Goal: Transaction & Acquisition: Purchase product/service

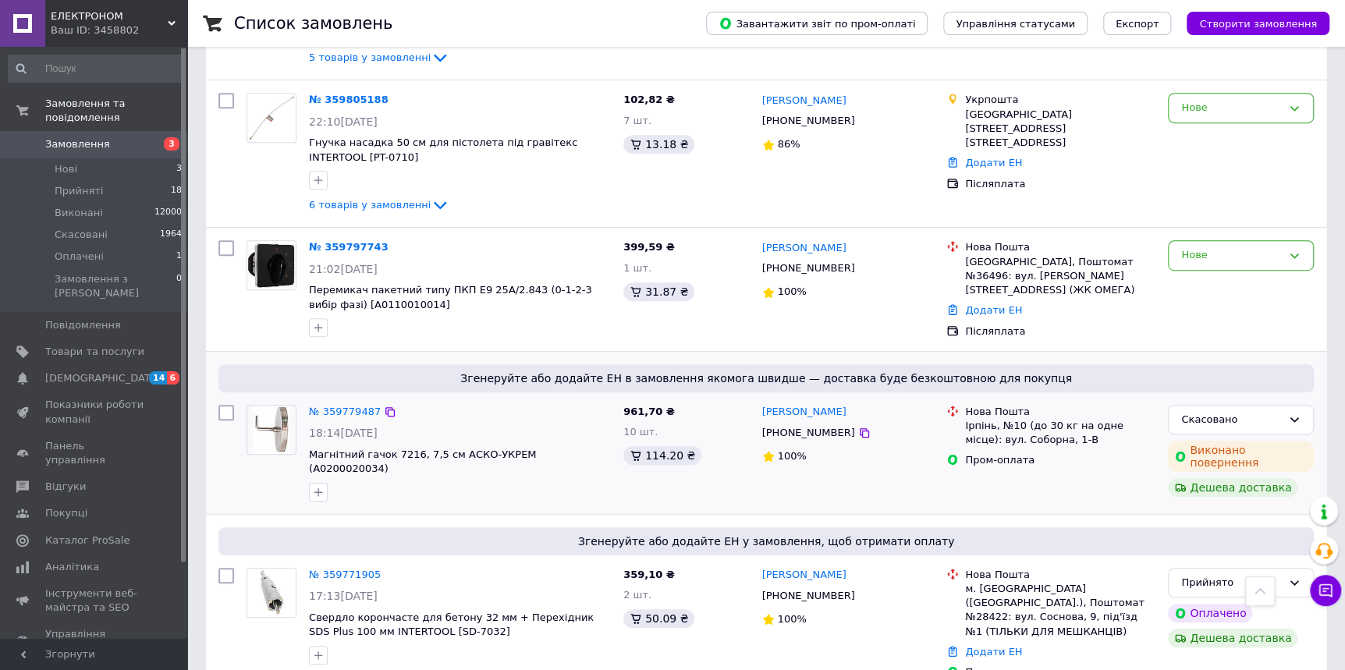
scroll to position [425, 0]
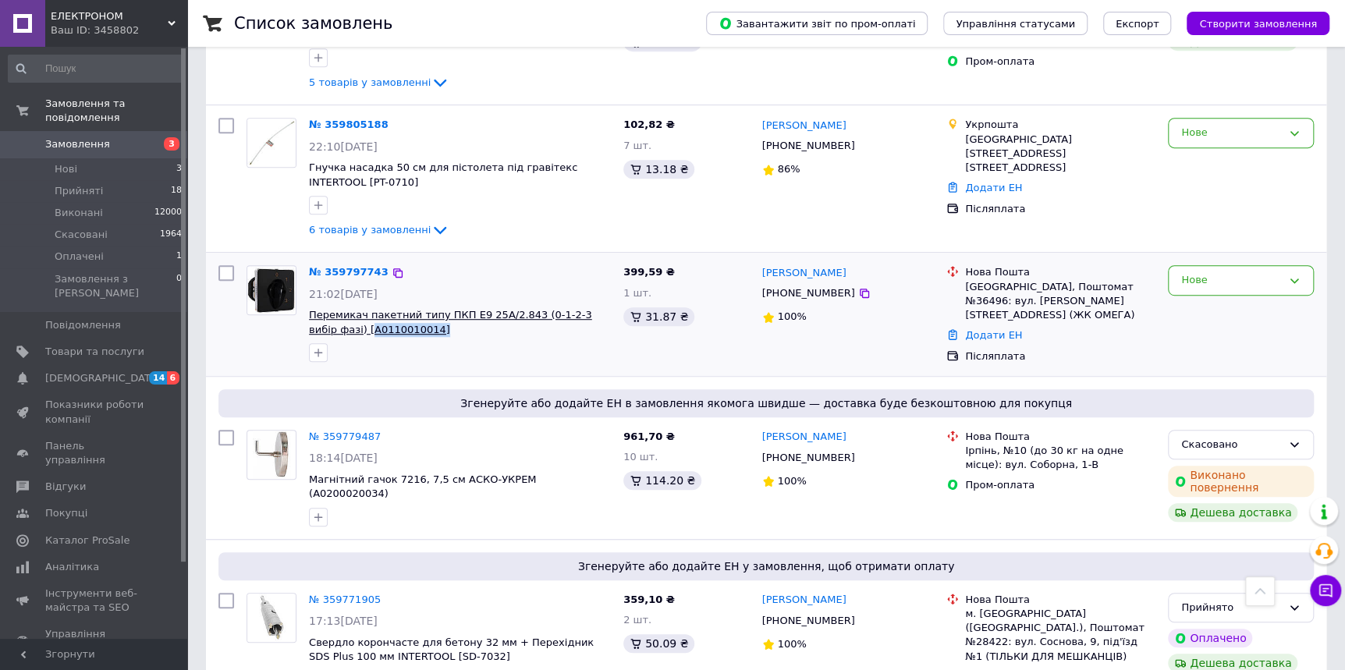
drag, startPoint x: 384, startPoint y: 308, endPoint x: 312, endPoint y: 309, distance: 71.8
click at [312, 309] on span "Перемикач пакетний типу ПКП Е9 25А/2.843 (0-1-2-3 вибір фазі) [A0110010014]" at bounding box center [460, 322] width 302 height 29
copy span "A0110010014]"
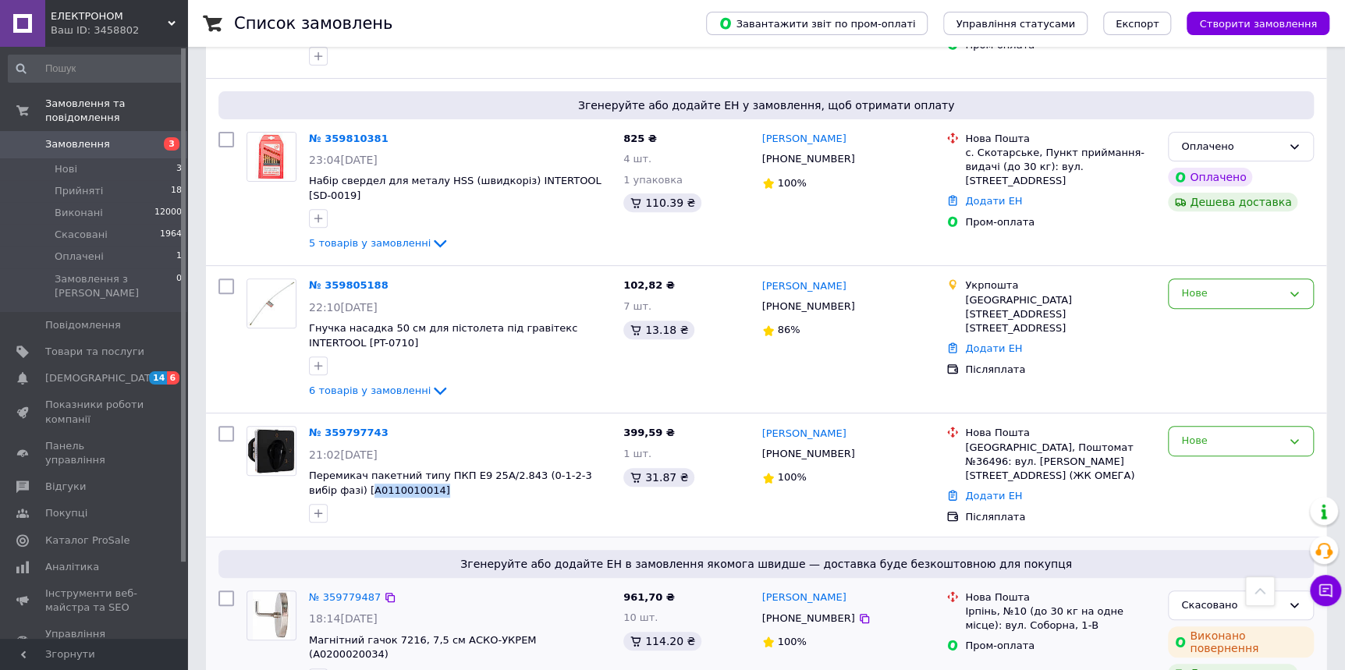
scroll to position [212, 0]
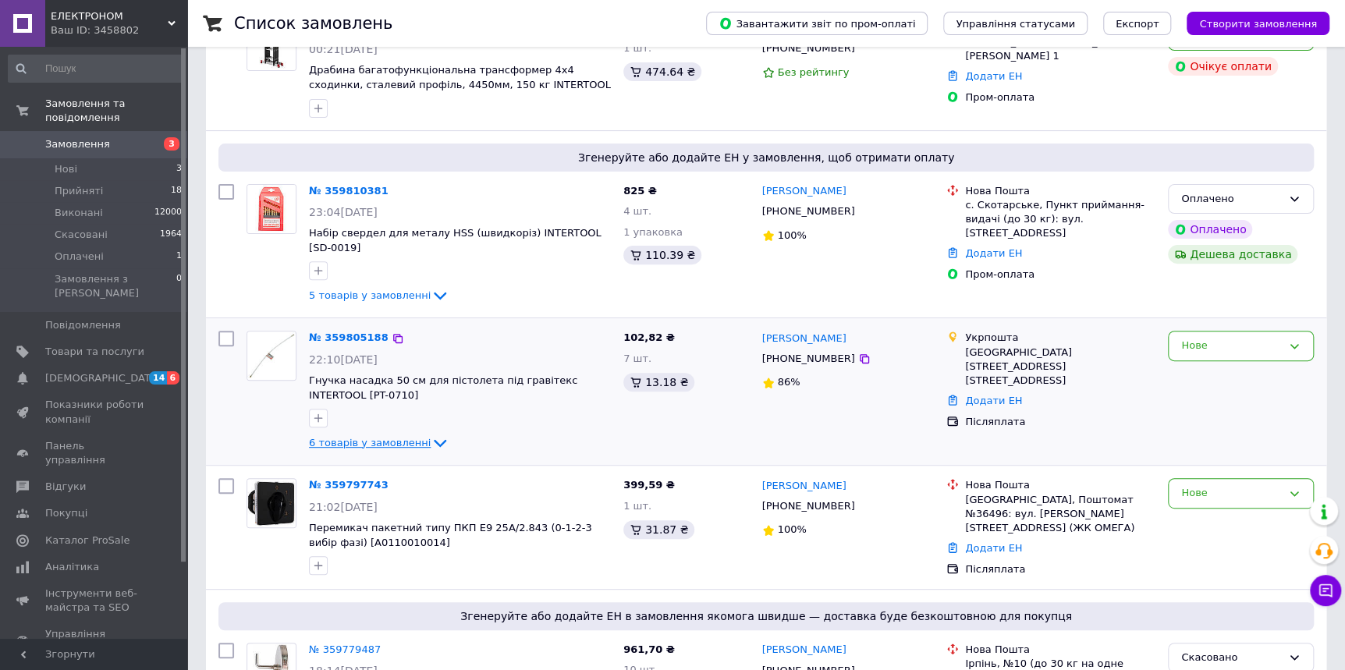
click at [406, 437] on span "6 товарів у замовленні" at bounding box center [370, 443] width 122 height 12
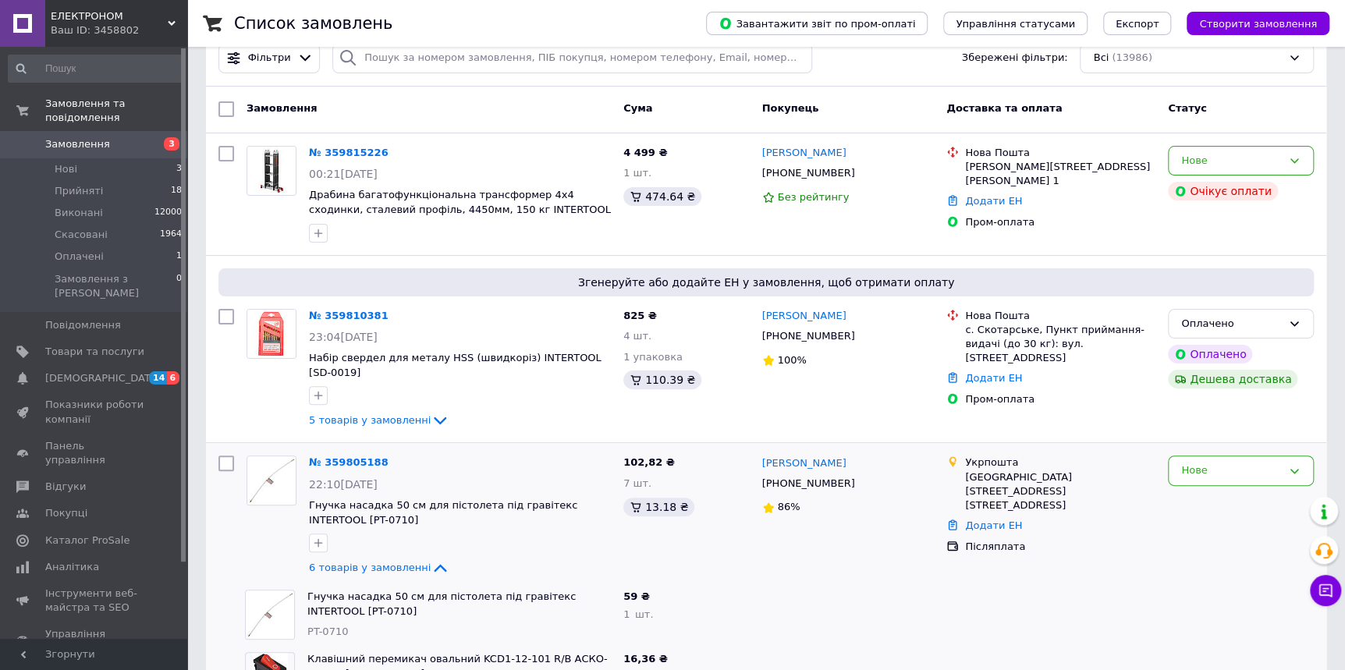
scroll to position [0, 0]
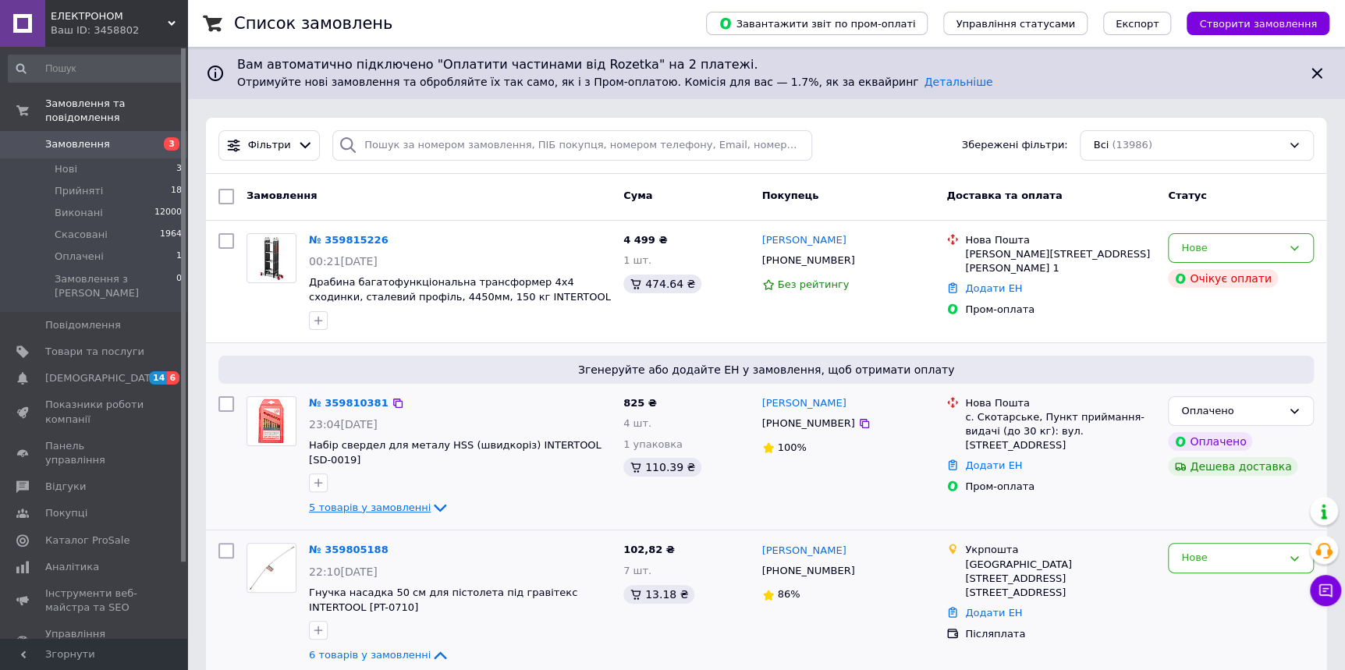
click at [406, 502] on span "5 товарів у замовленні" at bounding box center [370, 508] width 122 height 12
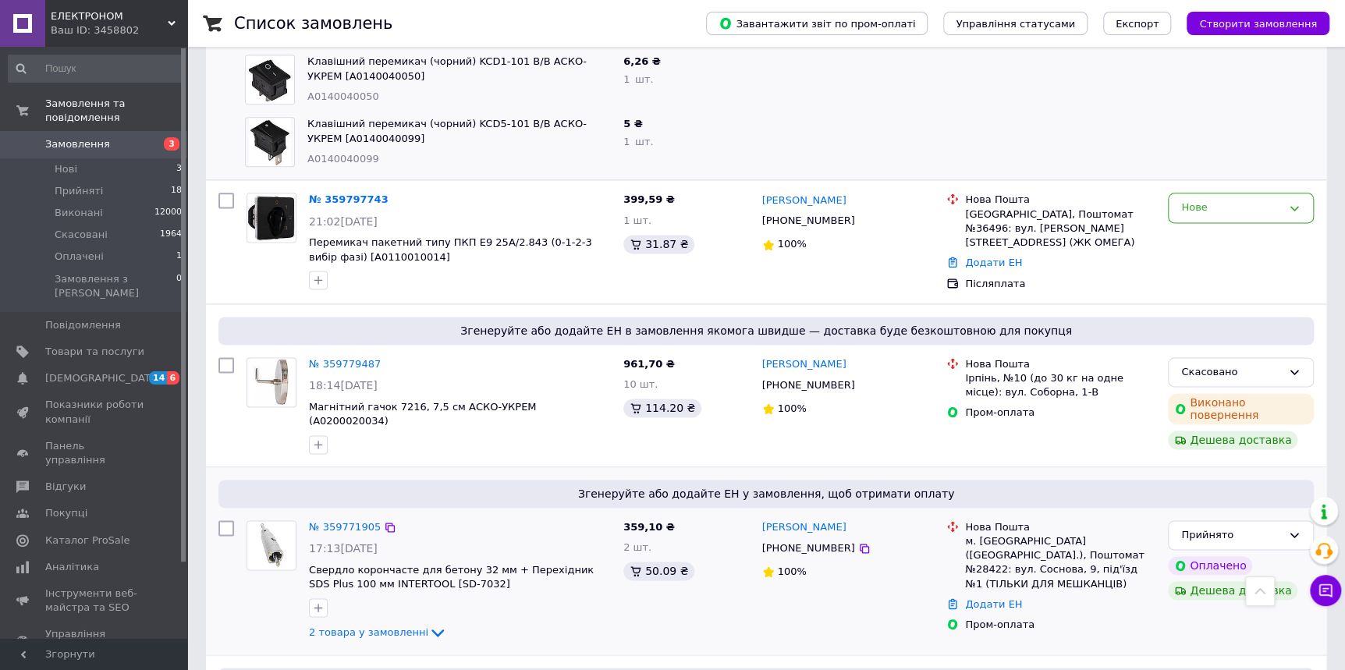
scroll to position [1419, 0]
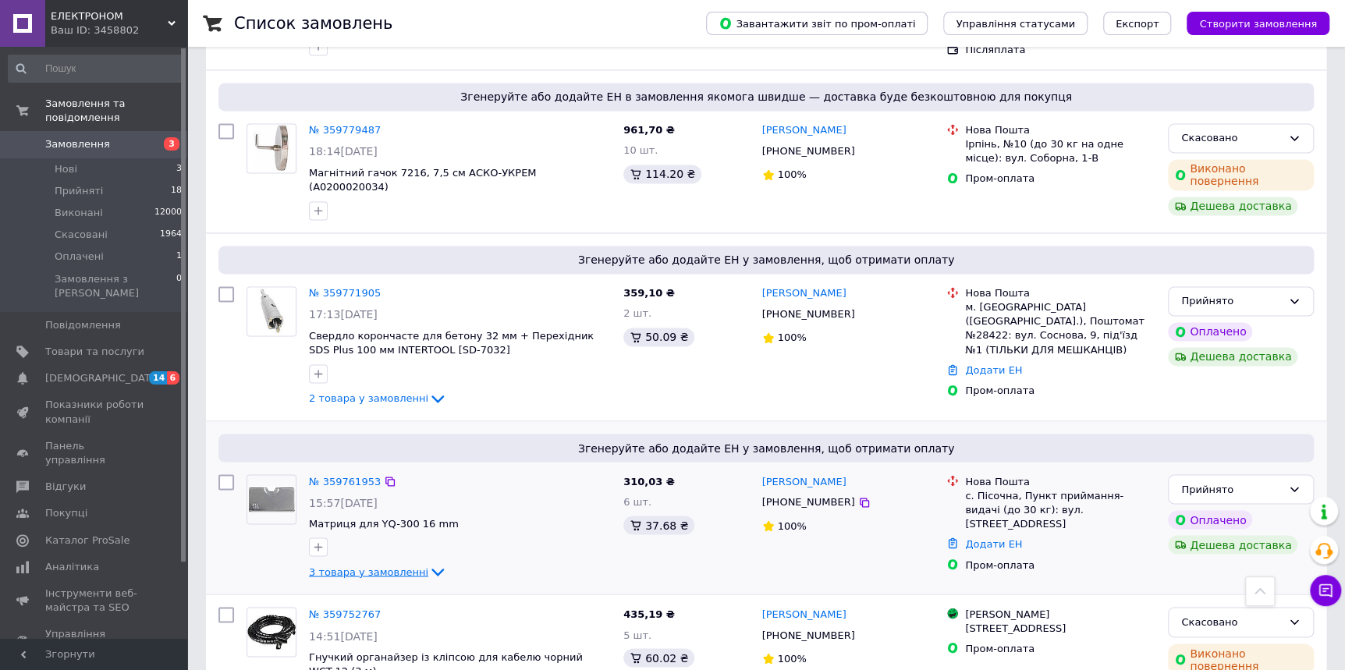
click at [368, 566] on span "3 товара у замовленні" at bounding box center [368, 572] width 119 height 12
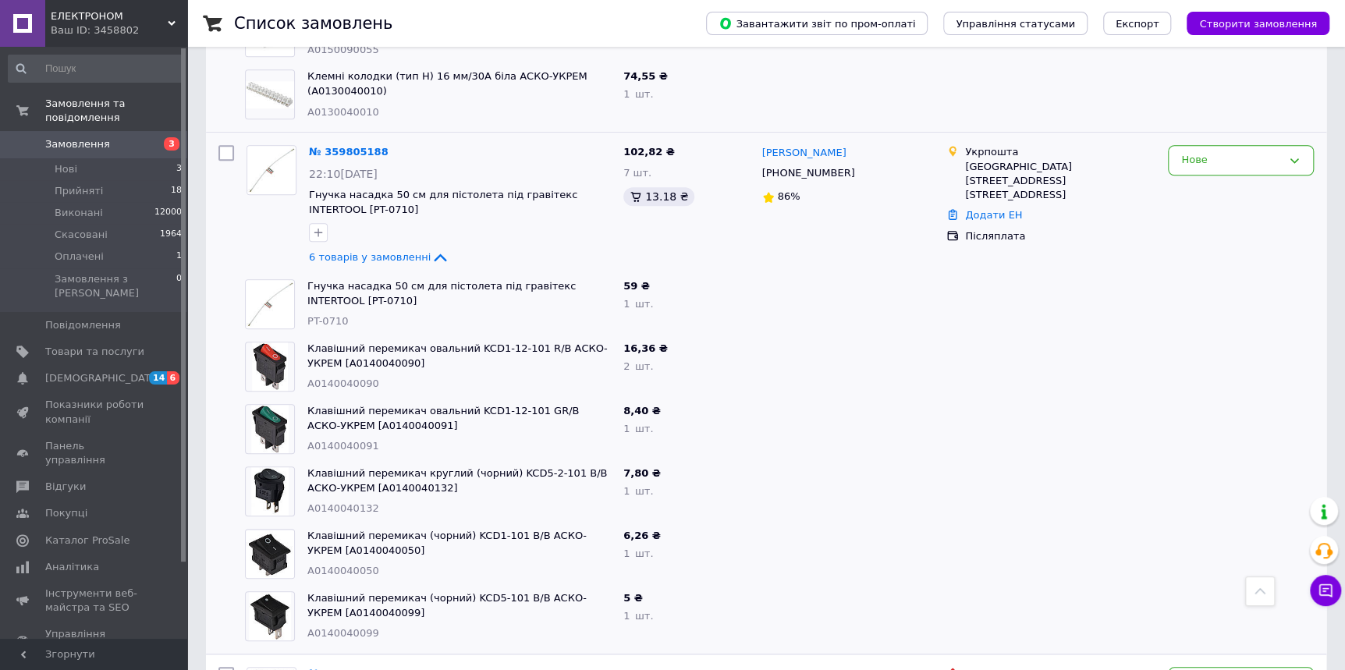
scroll to position [709, 0]
drag, startPoint x: 344, startPoint y: 305, endPoint x: 312, endPoint y: 314, distance: 33.1
click at [304, 311] on div "Гнучка насадка 50 см для пістолета під гравітекс INTERTOOL [PT-0710] PT-0710" at bounding box center [459, 305] width 316 height 62
copy span "PT-0710"
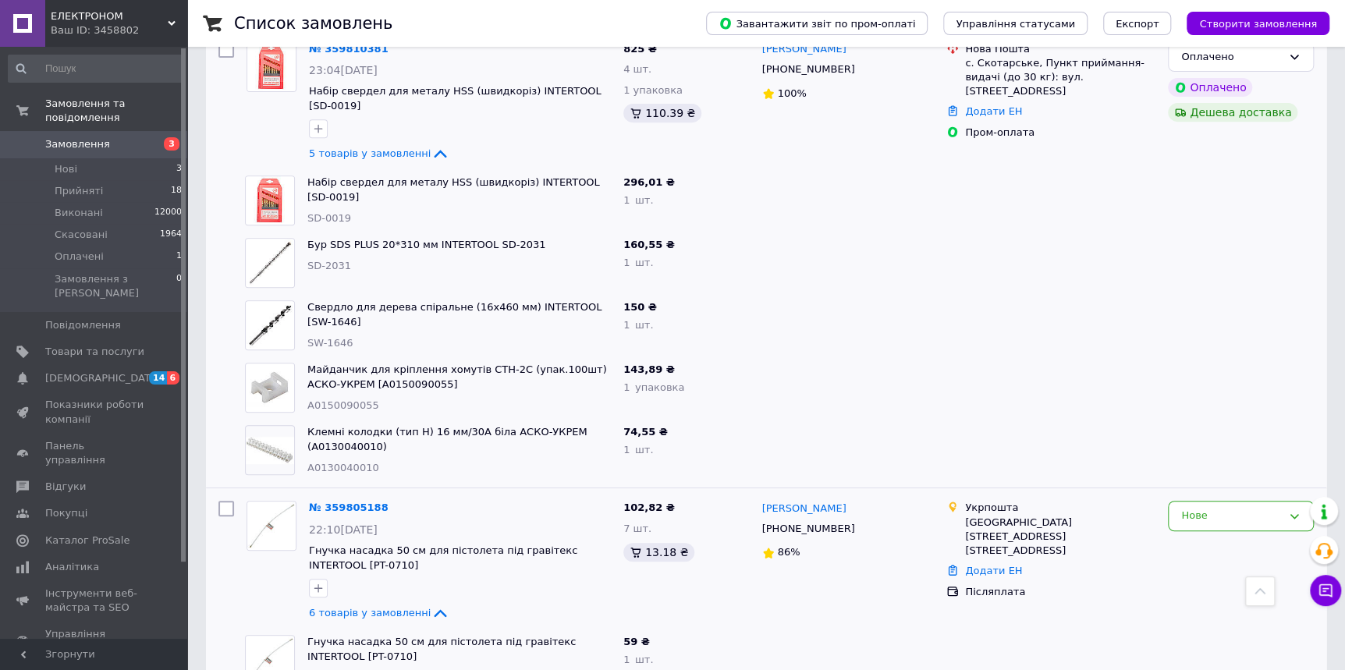
scroll to position [283, 0]
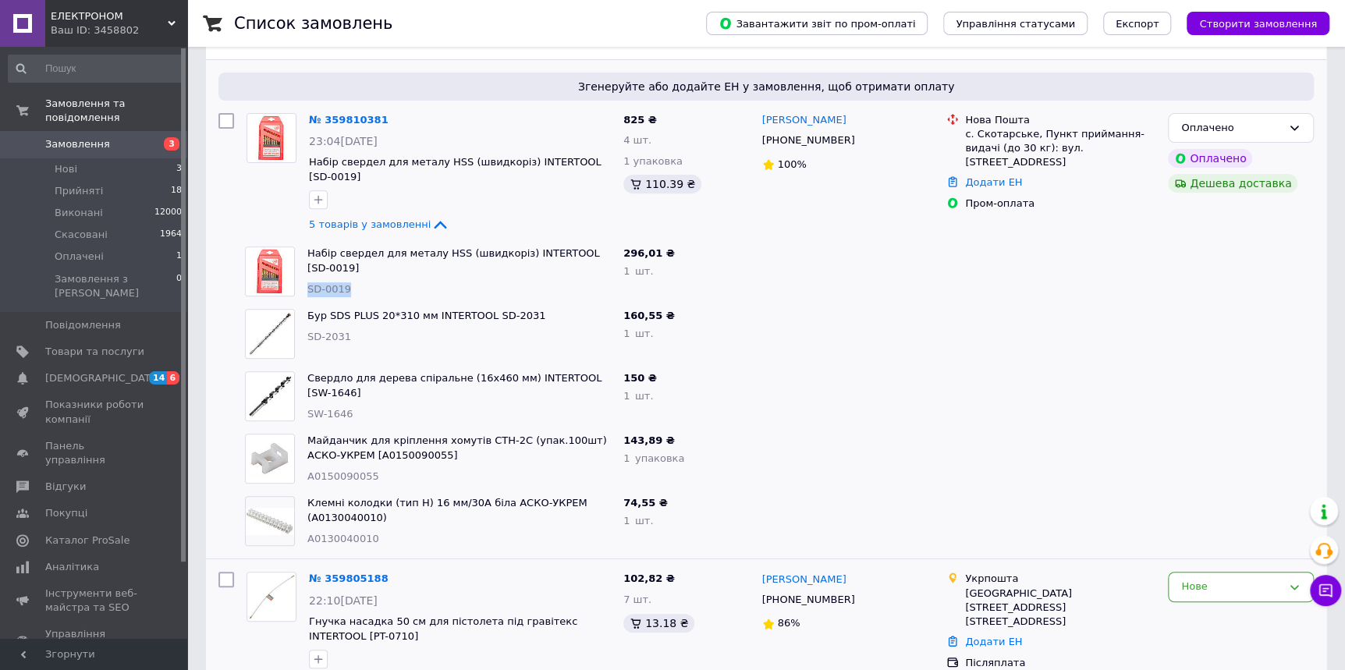
drag, startPoint x: 350, startPoint y: 258, endPoint x: 302, endPoint y: 258, distance: 48.4
click at [302, 258] on div "Набір свердел для металу HSS (швидкоріз) INTERTOOL [SD-0019] SD-0019" at bounding box center [459, 271] width 316 height 62
copy span "SD-0019"
drag, startPoint x: 351, startPoint y: 325, endPoint x: 306, endPoint y: 328, distance: 45.4
click at [306, 328] on div "Бур SDS PLUS 20*310 мм INTERTOOL SD-2031 SD-2031" at bounding box center [459, 334] width 316 height 62
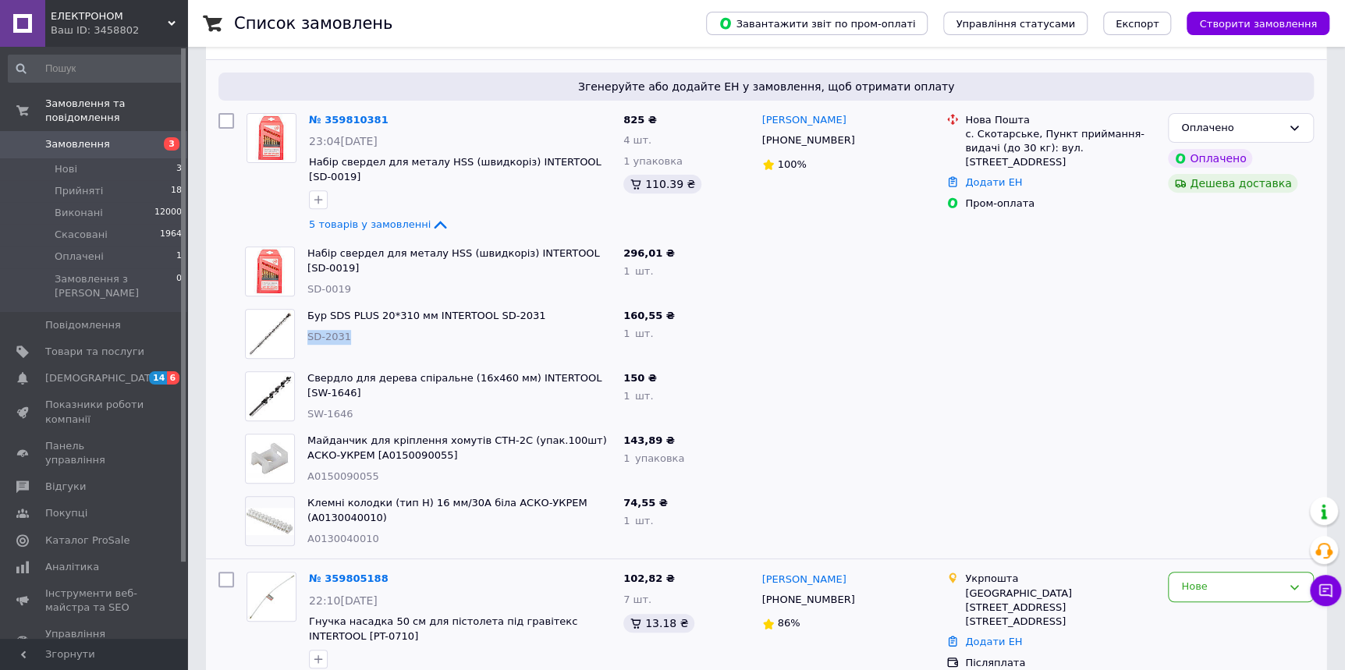
copy span "SD-2031"
drag, startPoint x: 352, startPoint y: 397, endPoint x: 302, endPoint y: 405, distance: 50.5
click at [302, 405] on div "Свердло для дерева спіральне (16x460 мм) INTERTOOL [SW-1646] SW-1646" at bounding box center [459, 396] width 316 height 62
copy span "SW-1646"
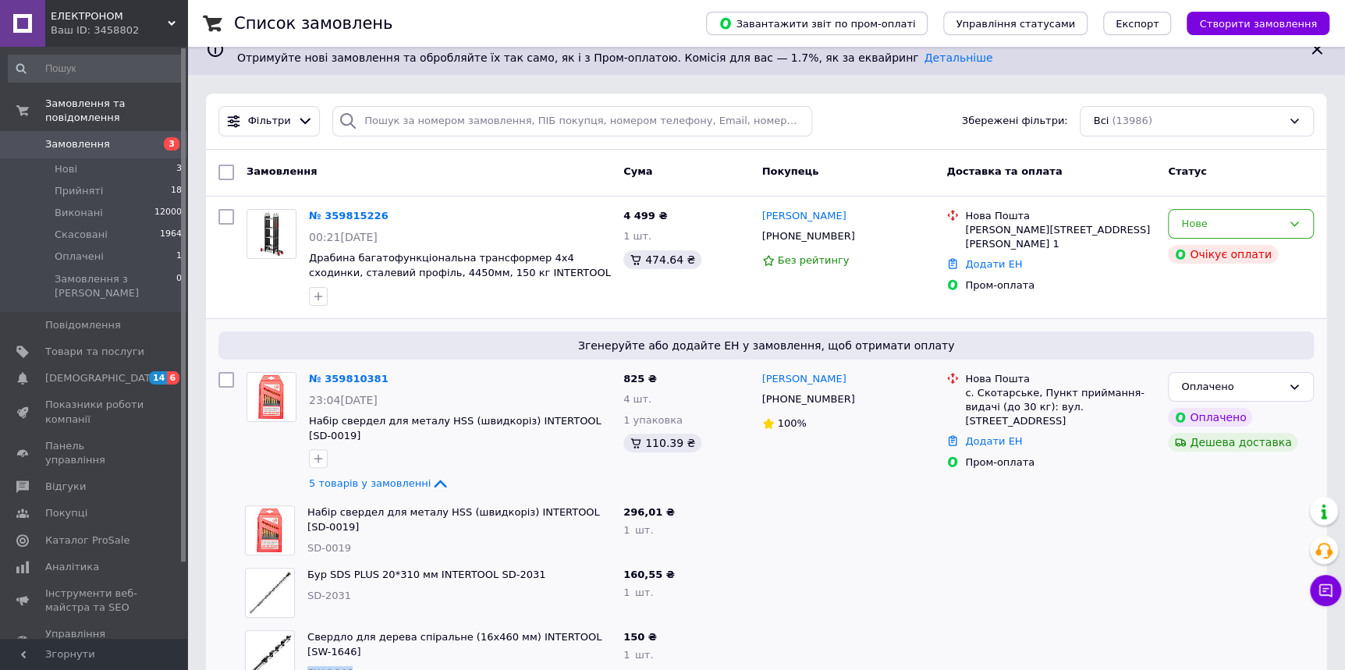
scroll to position [0, 0]
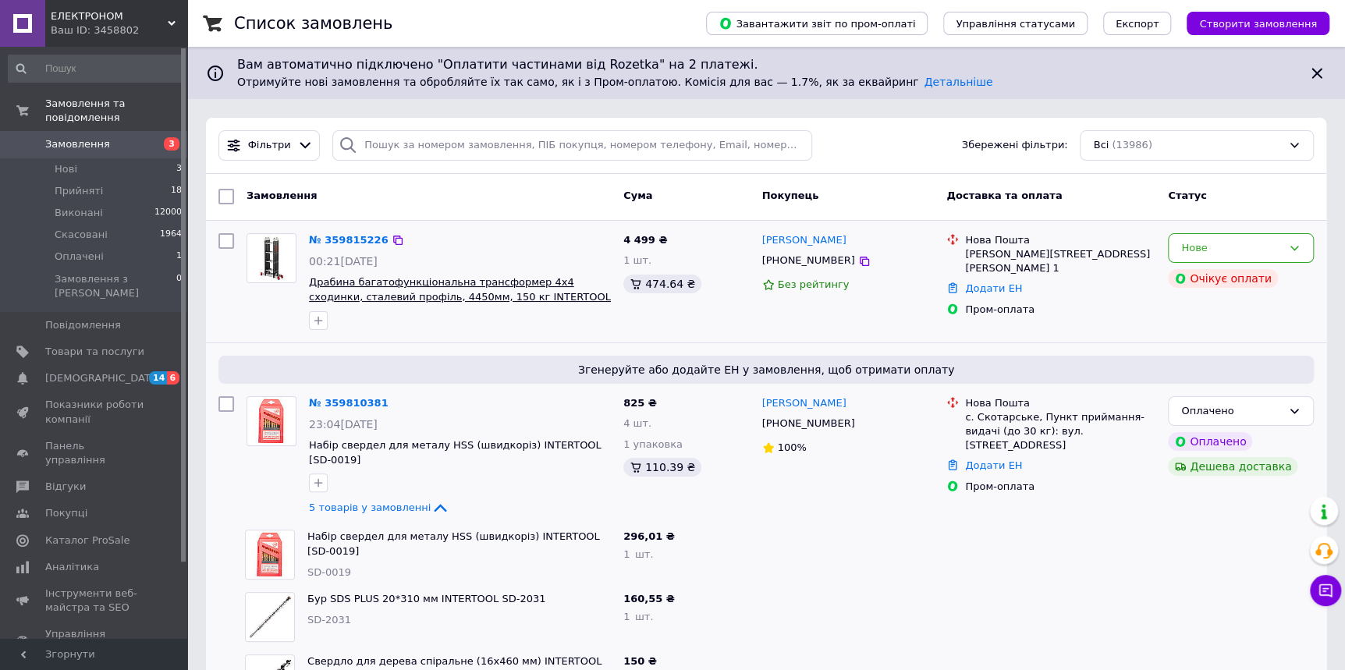
drag, startPoint x: 560, startPoint y: 297, endPoint x: 524, endPoint y: 297, distance: 35.9
click at [519, 297] on span "Драбина багатофункціональна трансформер 4х4 сходинки, сталевий профіль, 4450мм,…" at bounding box center [460, 289] width 302 height 29
copy span "LT-0024"
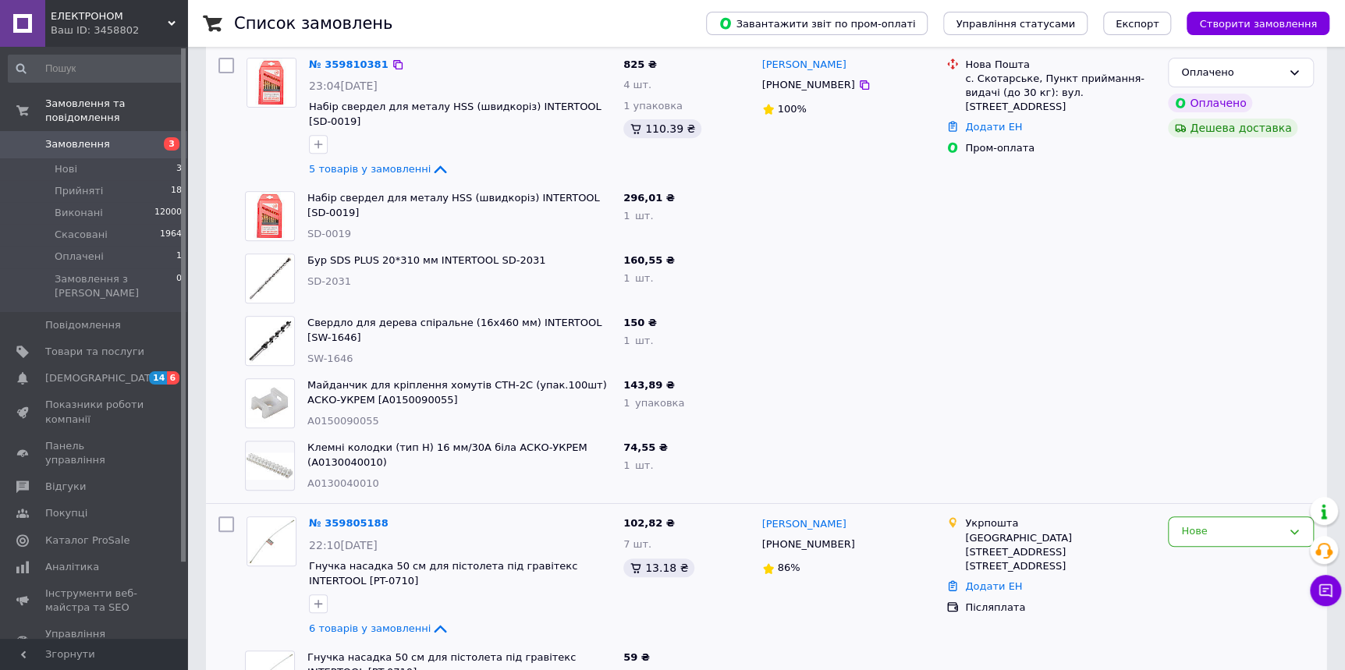
scroll to position [354, 0]
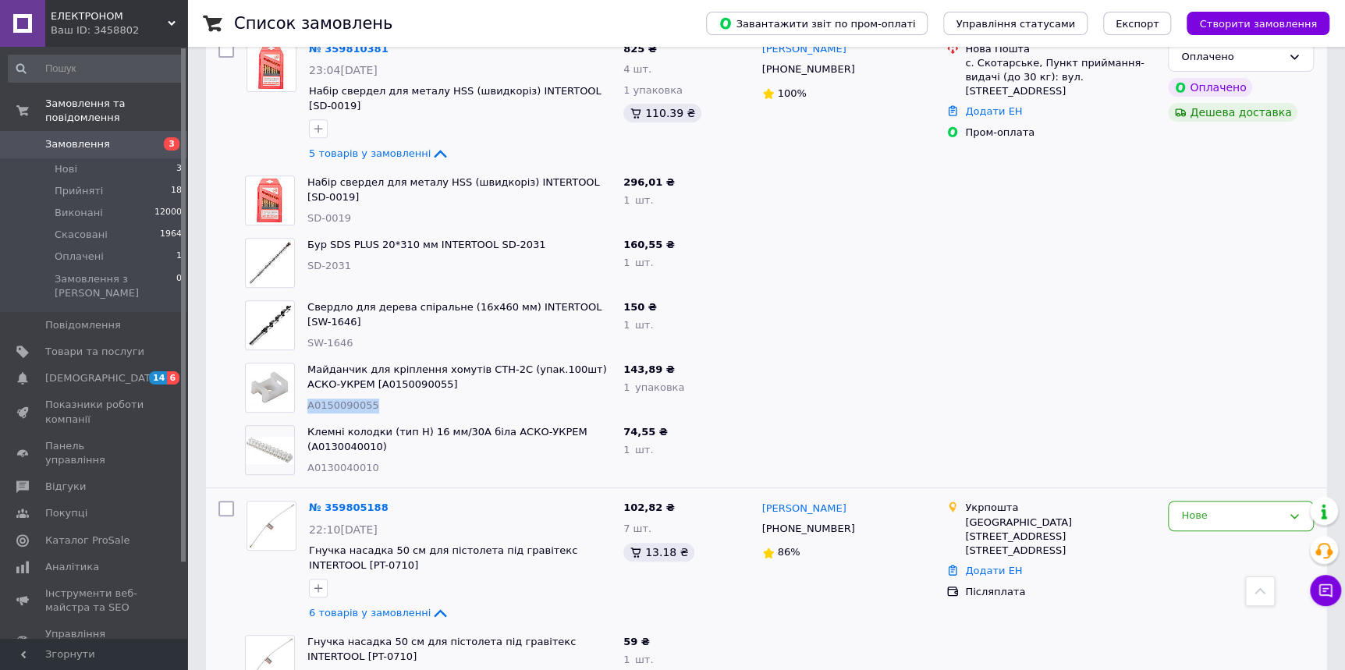
drag, startPoint x: 369, startPoint y: 389, endPoint x: 301, endPoint y: 388, distance: 67.9
click at [301, 388] on div "Майданчик для кріплення хомутів CTH-2C (упак.100шт) АСКО-УКРЕМ [A0150090055] A0…" at bounding box center [459, 388] width 316 height 62
copy span "A0150090055"
drag, startPoint x: 375, startPoint y: 451, endPoint x: 304, endPoint y: 448, distance: 70.3
click at [304, 448] on div "Клемні колодки (тип Н) 16 мм/30А біла АСКО-УКРЕМ (A0130040010) A0130040010" at bounding box center [459, 450] width 316 height 62
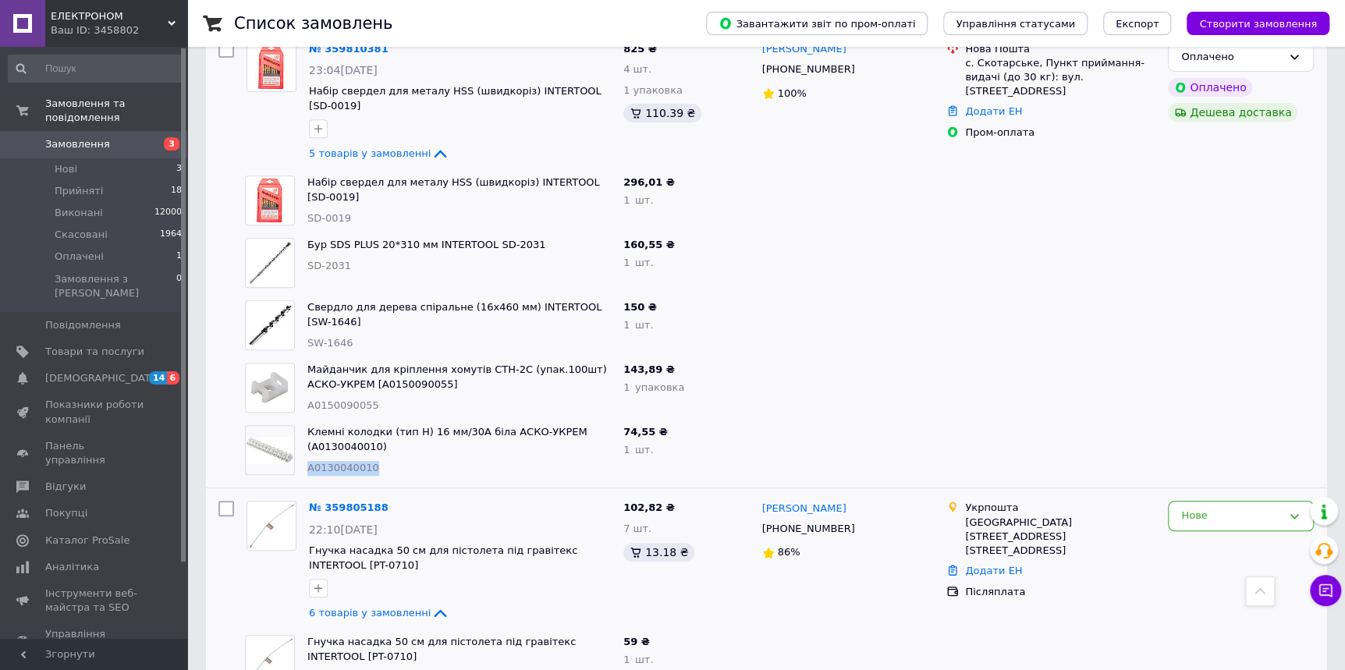
copy span "A0130040010"
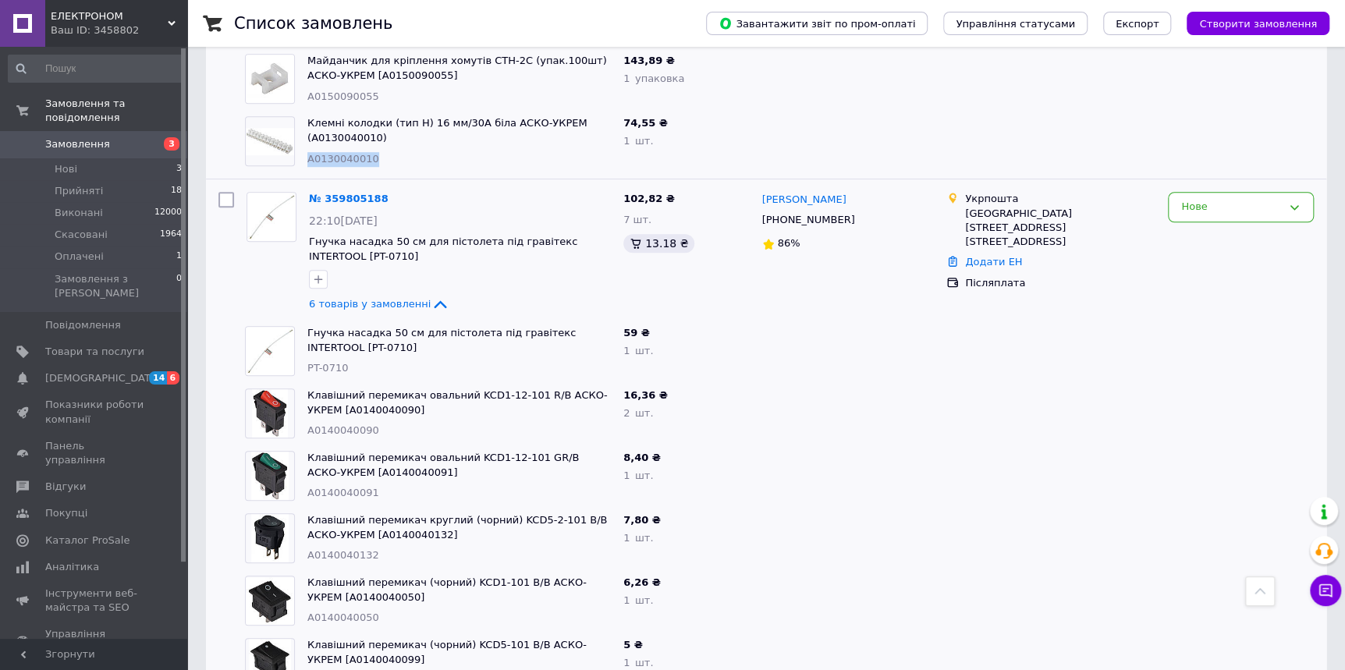
scroll to position [709, 0]
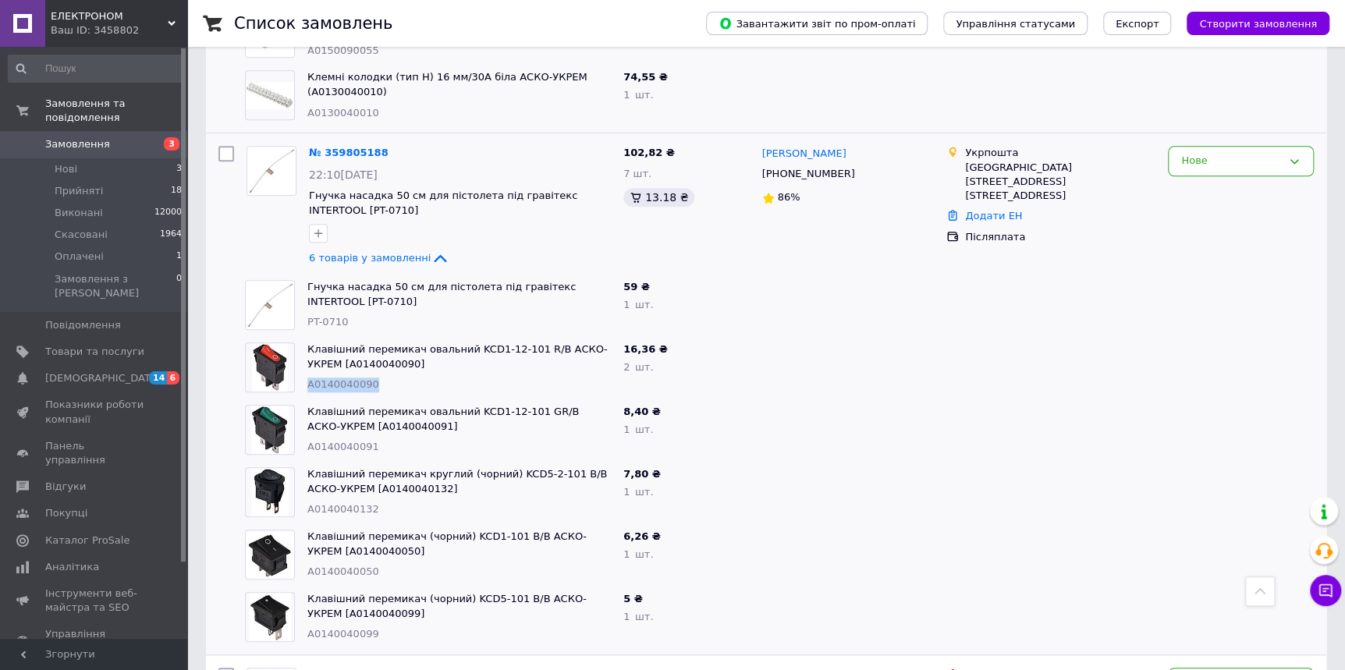
drag, startPoint x: 371, startPoint y: 369, endPoint x: 308, endPoint y: 374, distance: 63.4
click at [308, 378] on div "A0140040090" at bounding box center [459, 385] width 304 height 15
copy span "A0140040090"
drag, startPoint x: 375, startPoint y: 433, endPoint x: 304, endPoint y: 431, distance: 71.0
click at [304, 431] on div "Клавішний перемикач овальний KCD1-12-101 GR/B АСКО-УКРЕМ [A0140040091] A0140040…" at bounding box center [459, 430] width 316 height 62
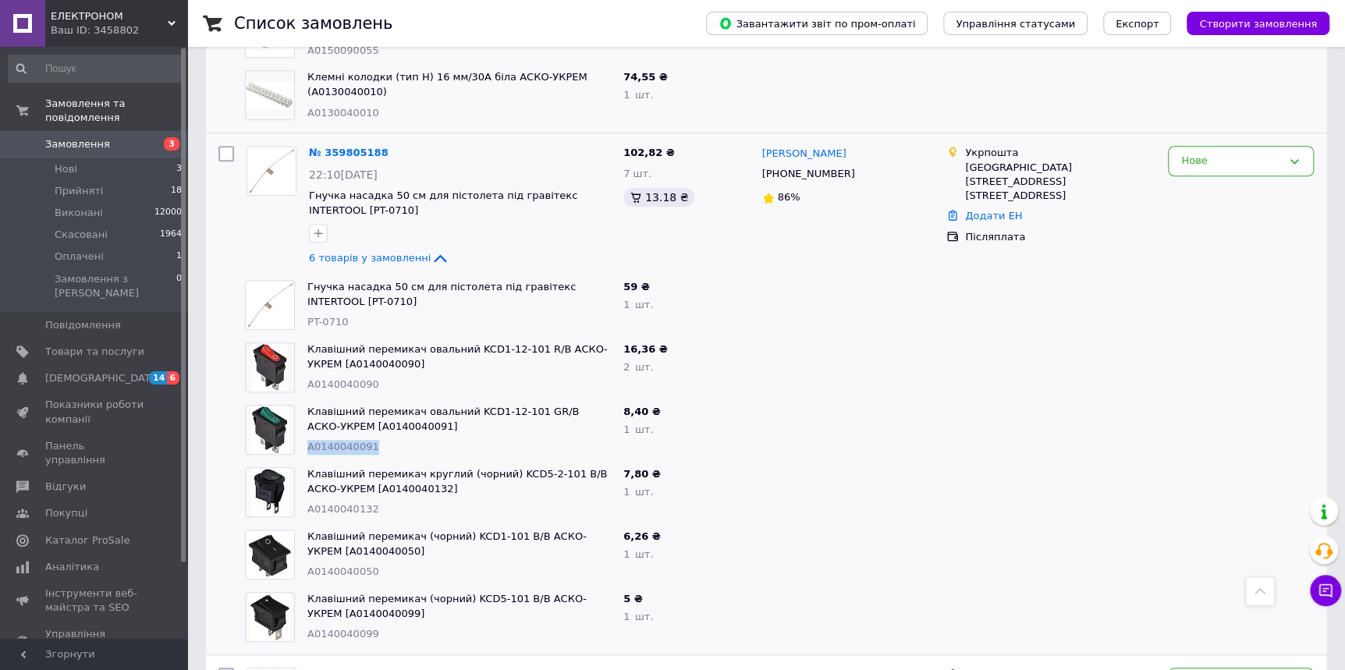
copy span "A0140040091"
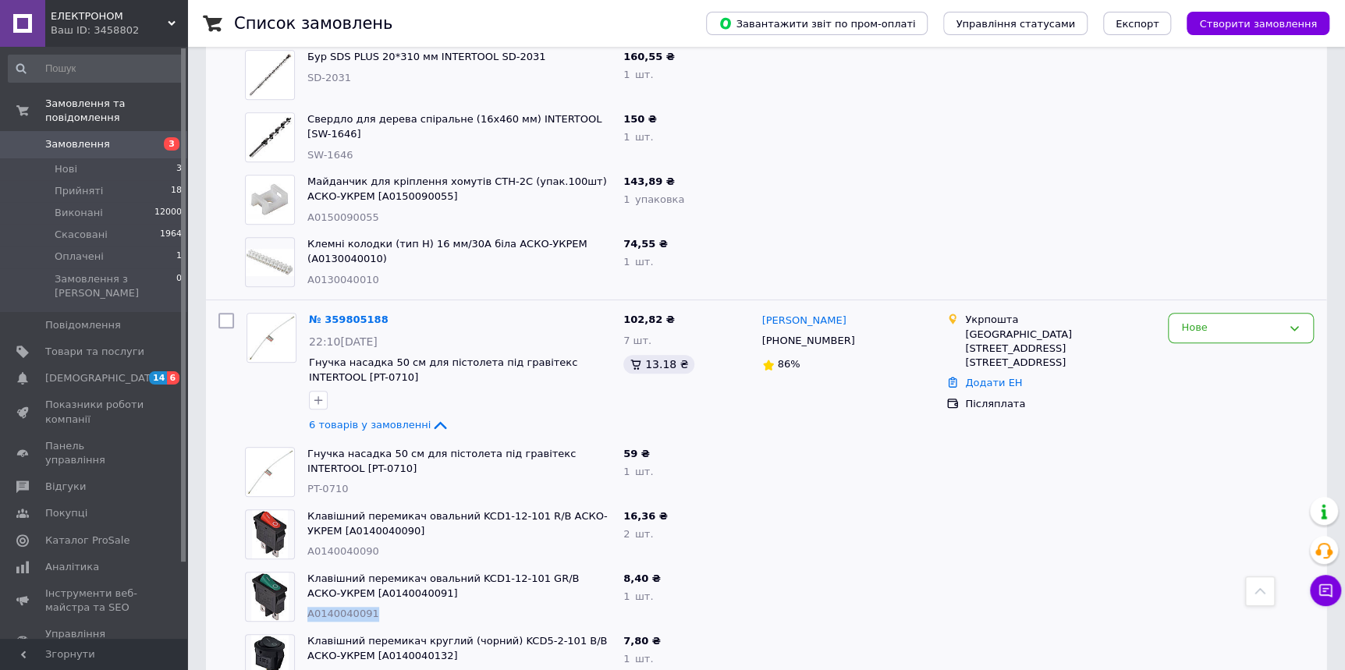
scroll to position [496, 0]
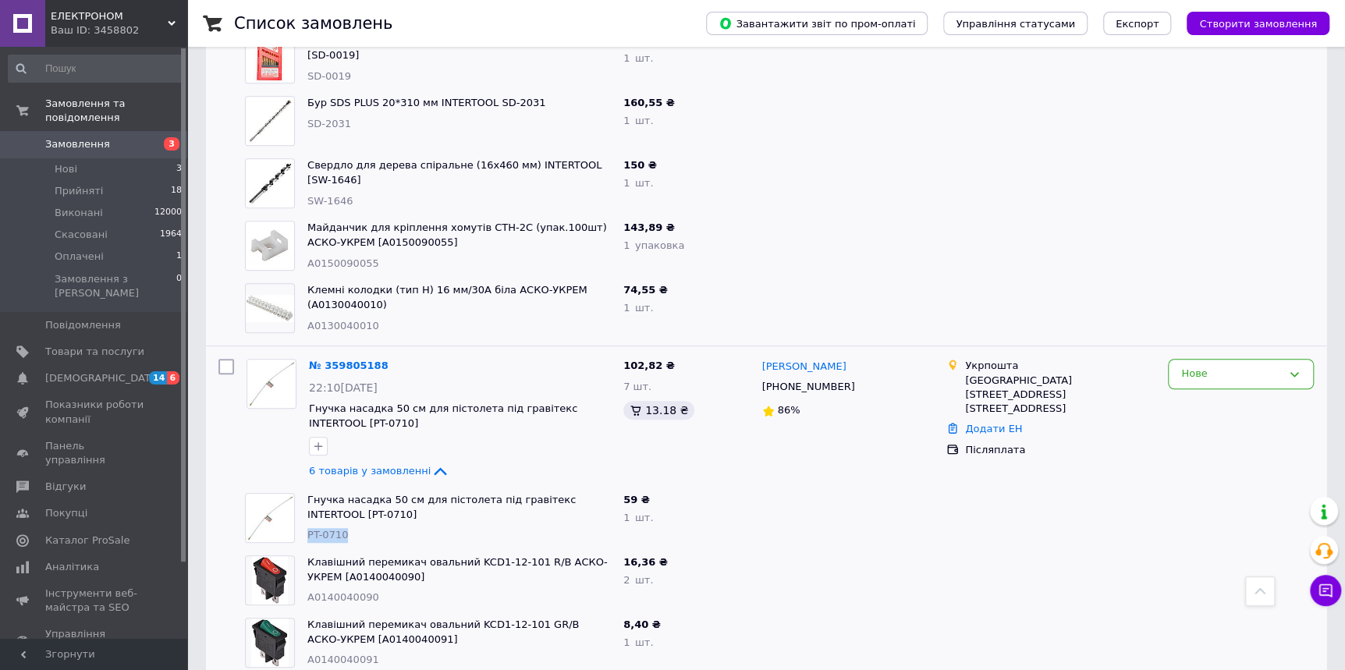
drag, startPoint x: 346, startPoint y: 518, endPoint x: 306, endPoint y: 518, distance: 39.8
click at [306, 518] on div "Гнучка насадка 50 см для пістолета під гравітекс INTERTOOL [PT-0710] PT-0710" at bounding box center [459, 518] width 316 height 62
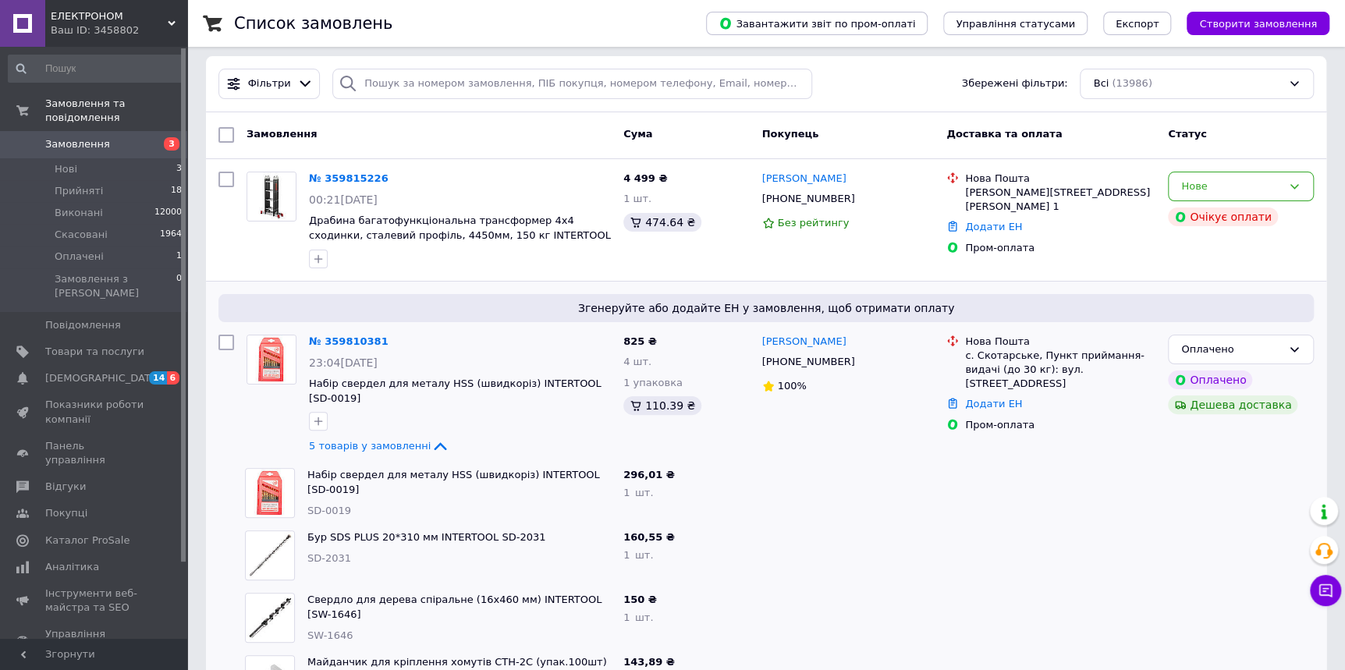
scroll to position [141, 0]
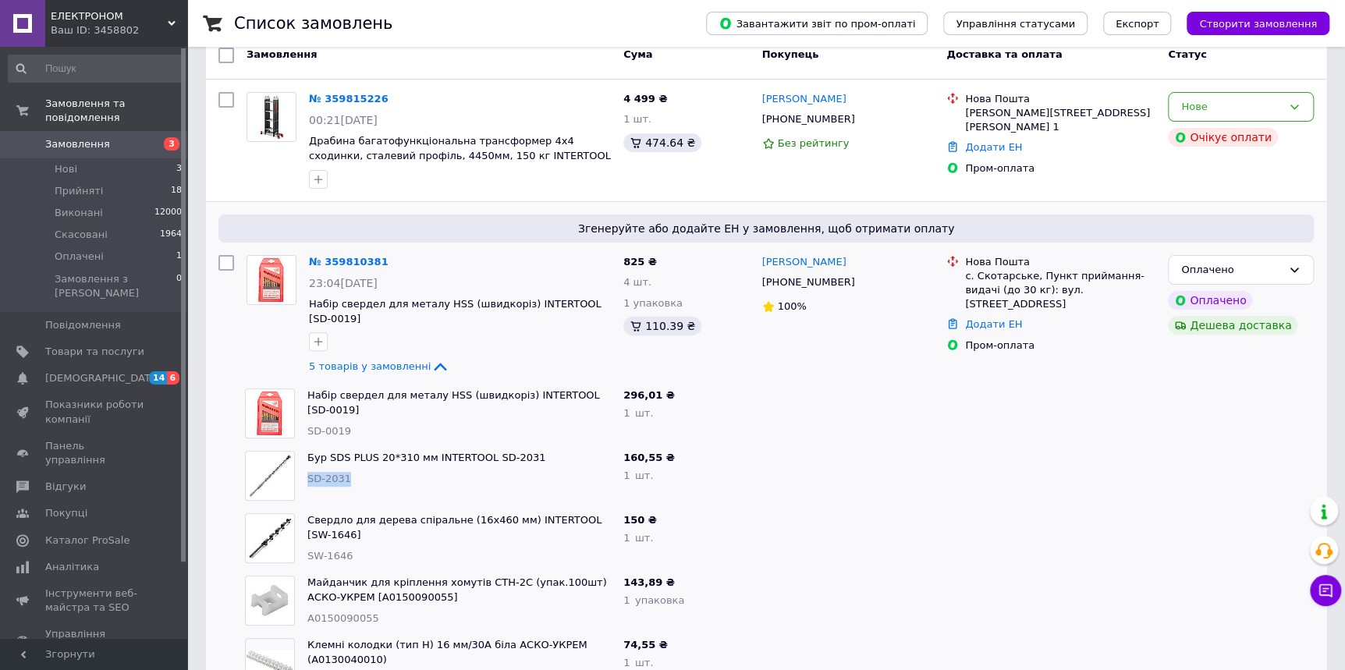
drag, startPoint x: 346, startPoint y: 460, endPoint x: 306, endPoint y: 467, distance: 41.3
click at [306, 467] on div "Бур SDS PLUS 20*310 мм INTERTOOL SD-2031 SD-2031" at bounding box center [459, 476] width 316 height 62
click at [368, 452] on link "Бур SDS PLUS 20*310 мм INTERTOOL SD-2031" at bounding box center [426, 458] width 238 height 12
